Goal: Transaction & Acquisition: Download file/media

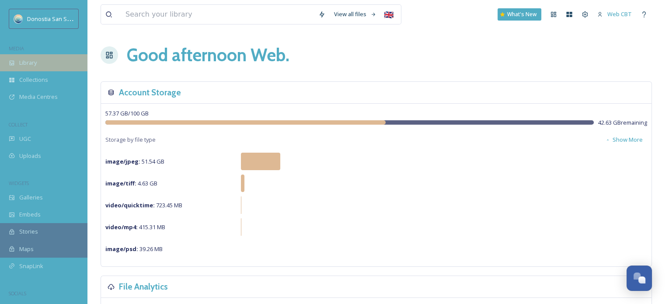
click at [28, 60] on span "Library" at bounding box center [27, 63] width 17 height 8
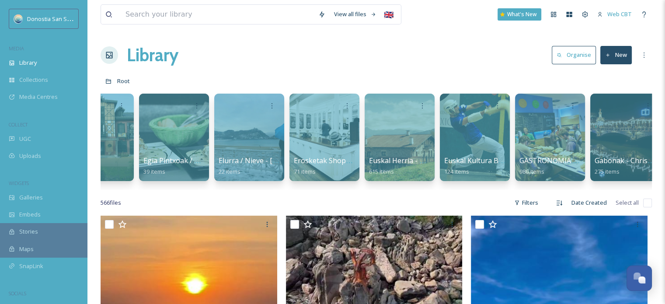
scroll to position [0, 785]
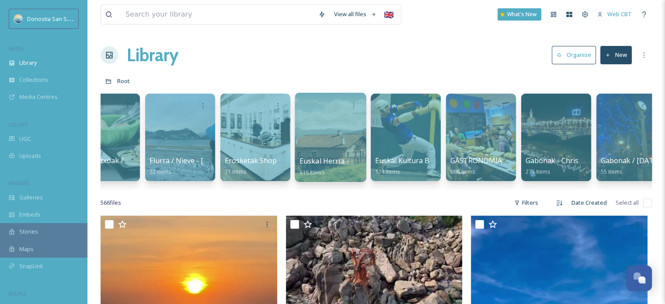
click at [326, 117] on div at bounding box center [330, 137] width 71 height 89
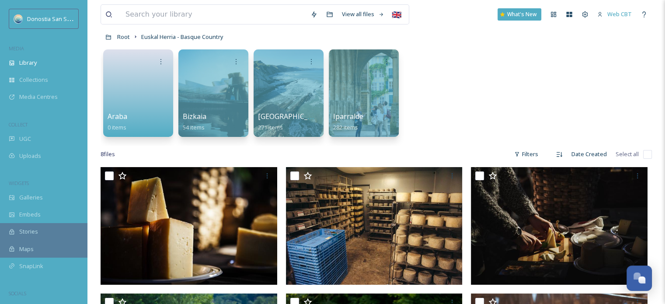
scroll to position [44, 0]
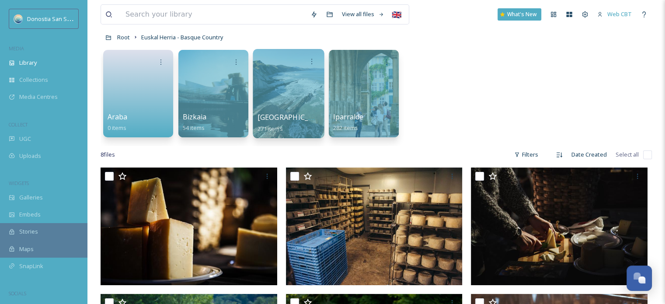
click at [295, 90] on div at bounding box center [288, 93] width 71 height 89
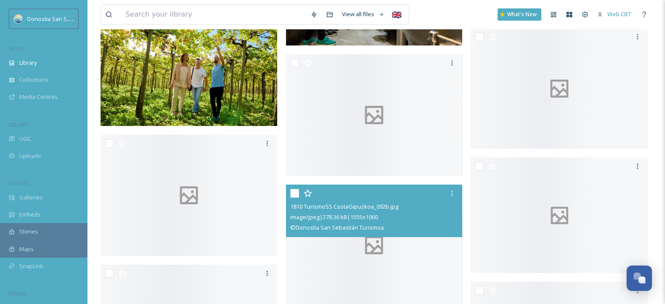
scroll to position [3979, 0]
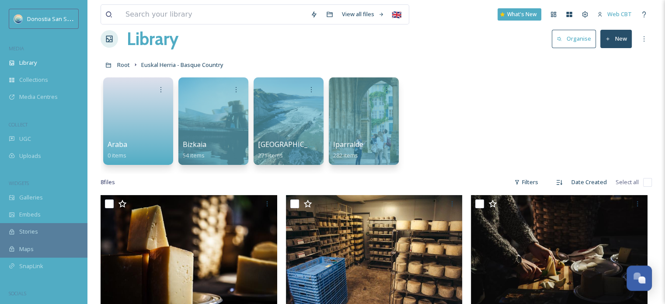
scroll to position [17, 0]
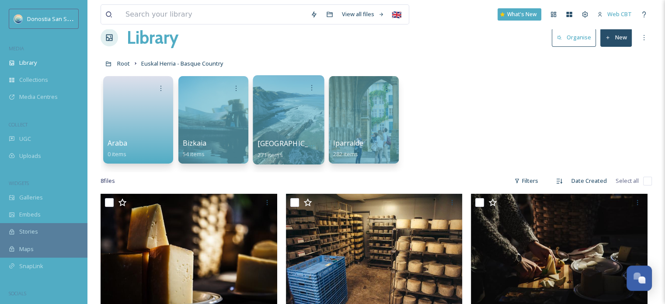
click at [273, 117] on div at bounding box center [288, 119] width 71 height 89
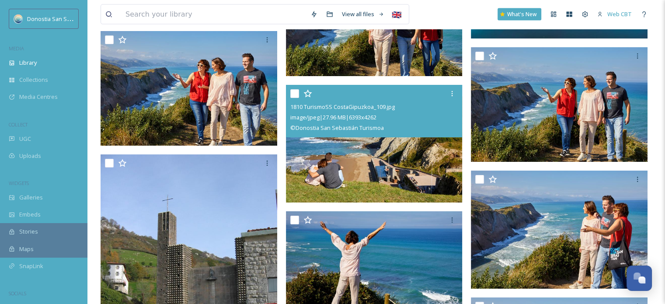
scroll to position [2361, 0]
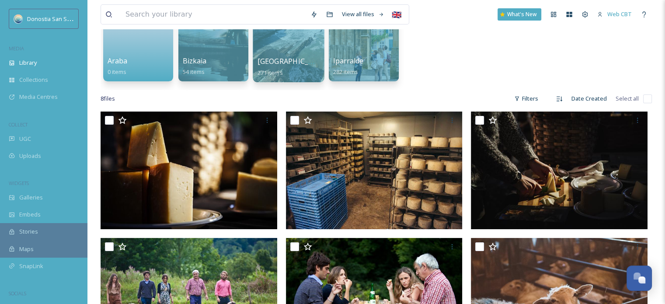
scroll to position [292, 0]
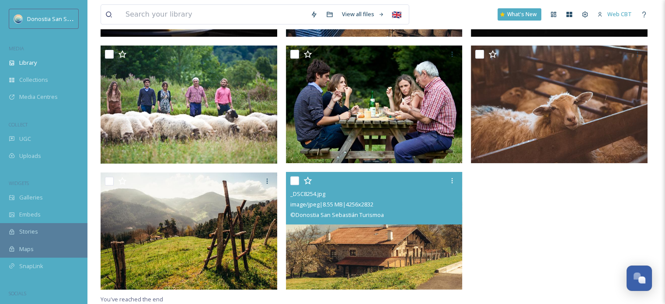
click at [430, 272] on img at bounding box center [374, 231] width 177 height 118
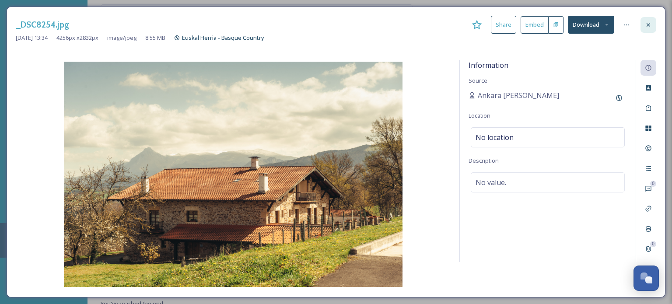
click at [643, 21] on div at bounding box center [648, 25] width 16 height 16
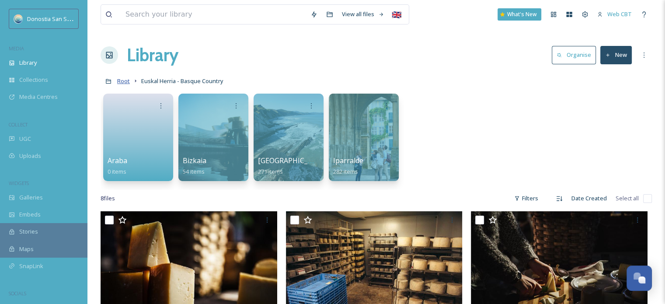
click at [127, 78] on span "Root" at bounding box center [123, 81] width 13 height 8
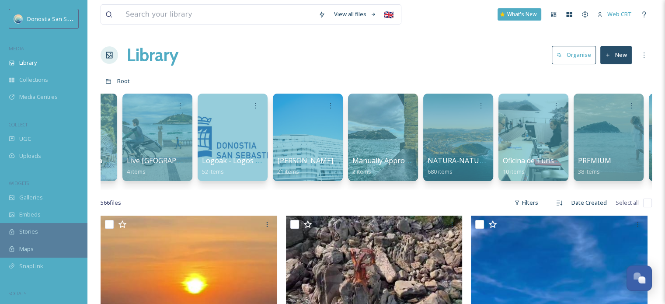
scroll to position [0, 2251]
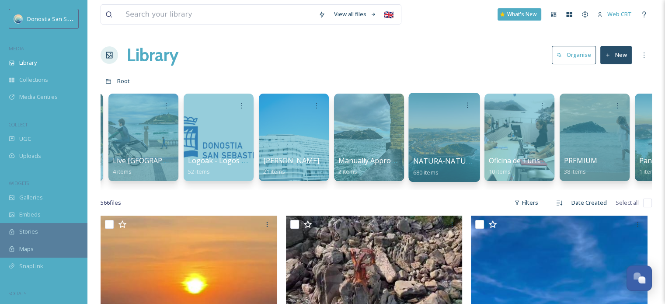
click at [442, 133] on div at bounding box center [443, 137] width 71 height 89
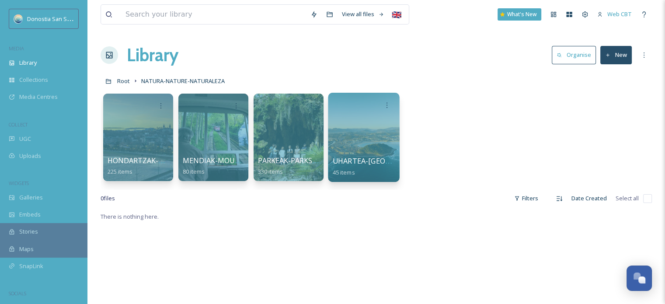
click at [397, 150] on div at bounding box center [363, 137] width 71 height 89
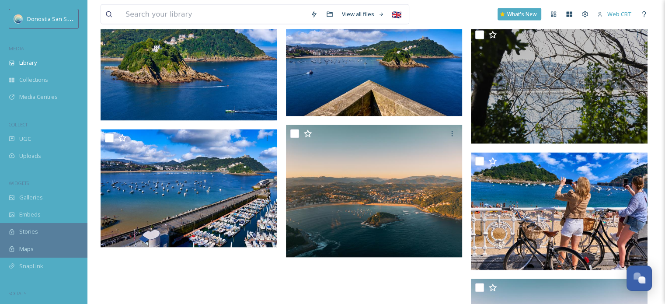
scroll to position [1768, 0]
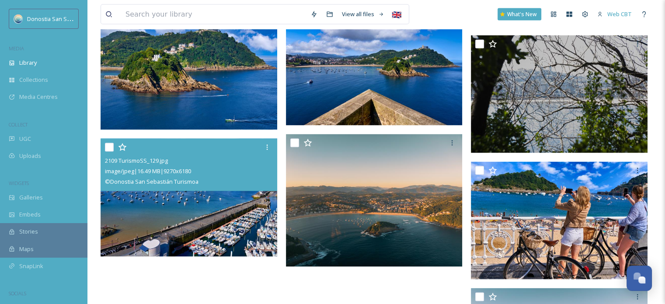
click at [177, 203] on img at bounding box center [189, 198] width 177 height 118
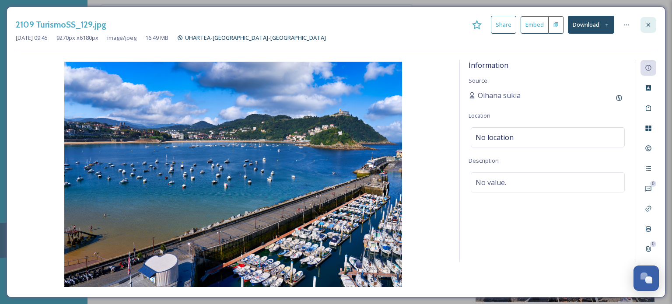
click at [643, 21] on div at bounding box center [648, 25] width 16 height 16
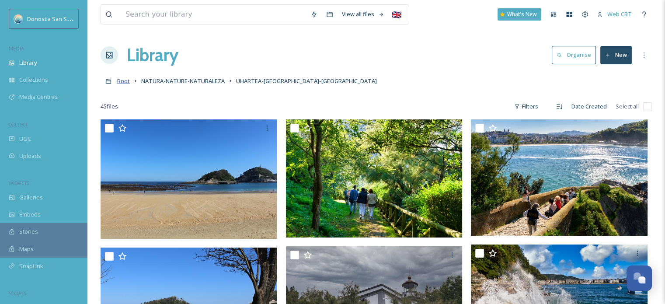
click at [118, 79] on span "Root" at bounding box center [123, 81] width 13 height 8
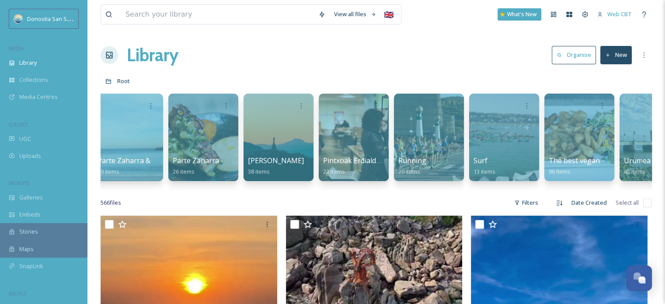
scroll to position [0, 2935]
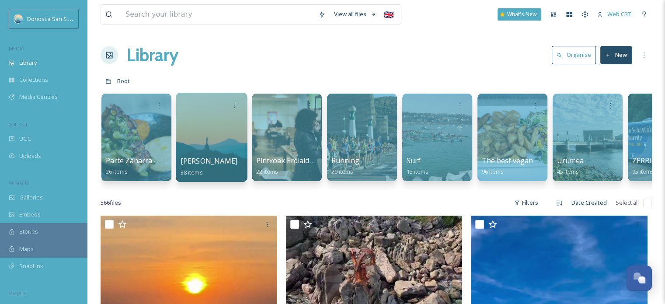
click at [210, 124] on div at bounding box center [211, 137] width 71 height 89
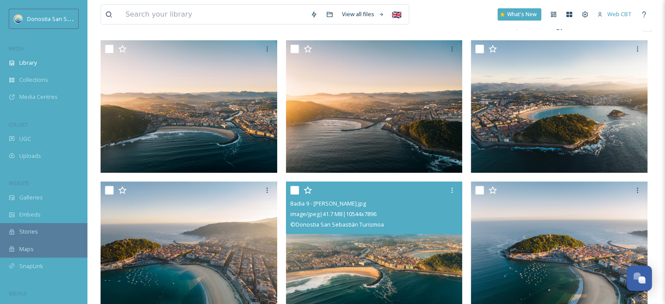
scroll to position [44, 0]
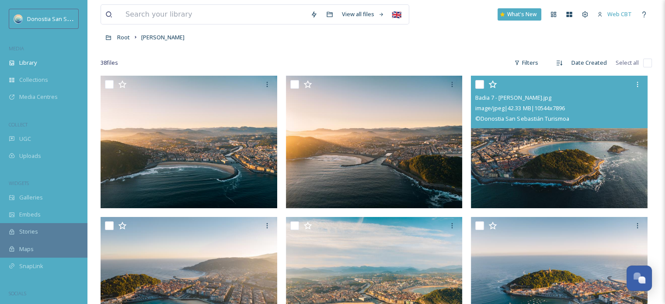
click at [523, 143] on img at bounding box center [559, 142] width 177 height 132
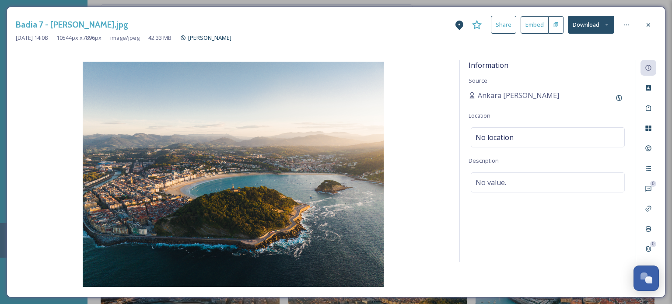
click at [610, 24] on button "Download" at bounding box center [591, 25] width 46 height 18
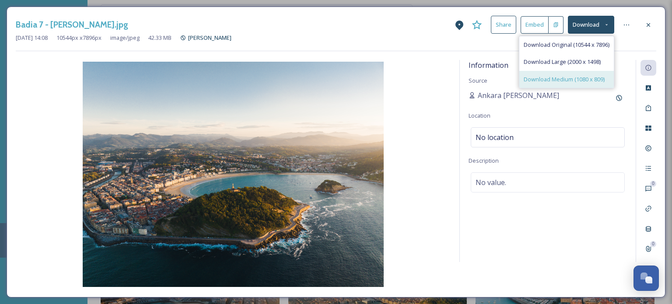
click at [592, 77] on span "Download Medium (1080 x 809)" at bounding box center [563, 79] width 81 height 8
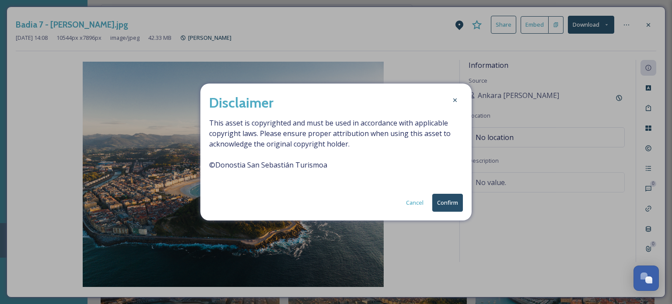
click at [448, 201] on button "Confirm" at bounding box center [447, 203] width 31 height 18
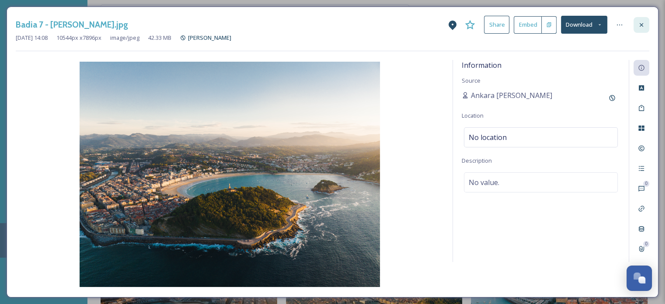
click at [641, 20] on div at bounding box center [642, 25] width 16 height 16
